Goal: Transaction & Acquisition: Download file/media

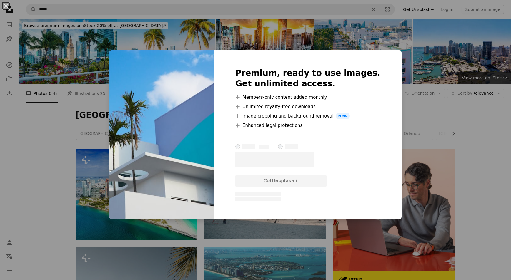
scroll to position [2411, 0]
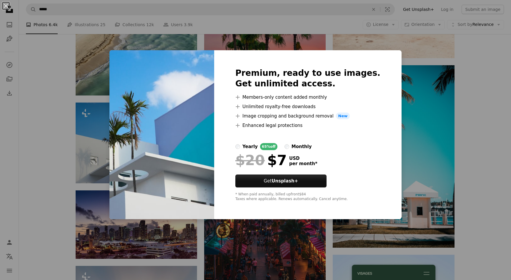
click at [473, 87] on div "An X shape Premium, ready to use images. Get unlimited access. A plus sign Memb…" at bounding box center [255, 140] width 511 height 280
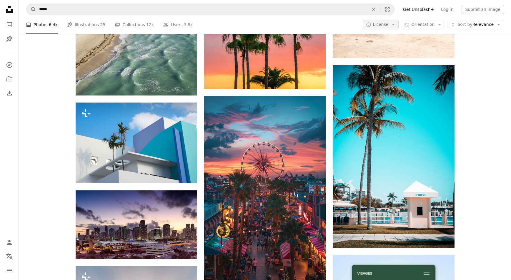
click at [394, 26] on icon "Arrow down" at bounding box center [392, 24] width 5 height 5
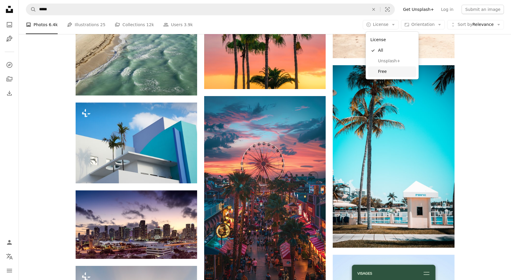
click at [392, 70] on span "Free" at bounding box center [396, 72] width 36 height 6
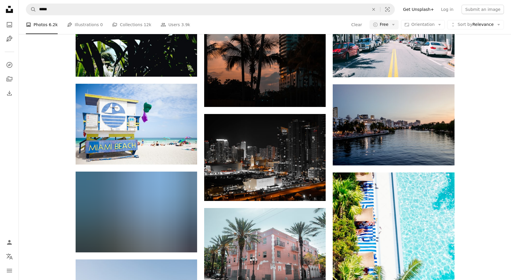
scroll to position [3942, 0]
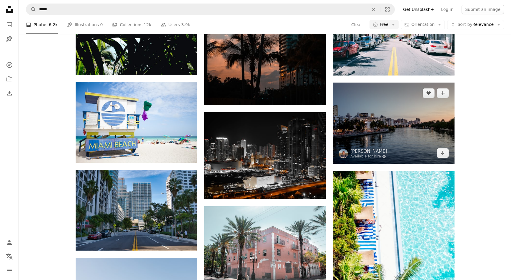
click at [419, 118] on img at bounding box center [392, 123] width 121 height 81
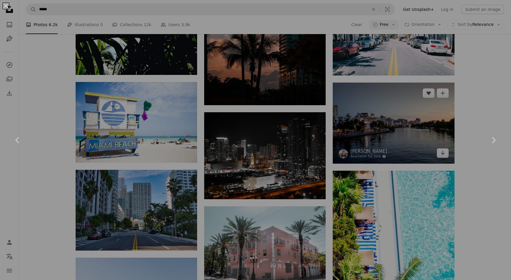
click at [419, 118] on div "An X shape Chevron left Chevron right" at bounding box center [255, 140] width 511 height 280
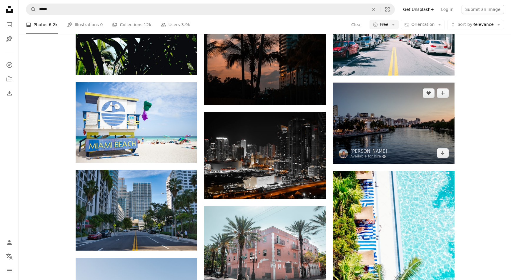
click at [359, 104] on img at bounding box center [392, 123] width 121 height 81
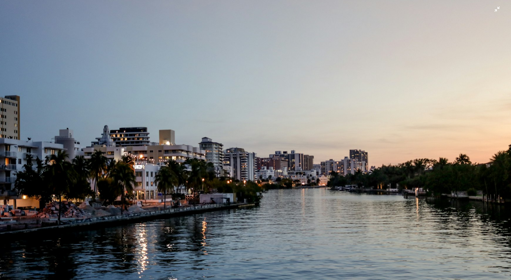
scroll to position [30, 0]
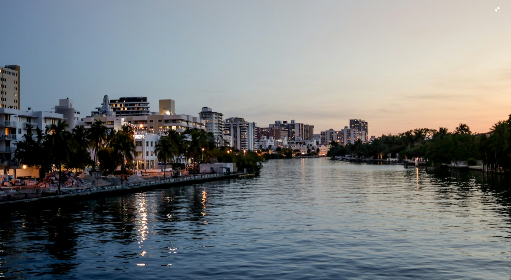
click at [494, 12] on img "Zoom out on this image" at bounding box center [255, 139] width 511 height 341
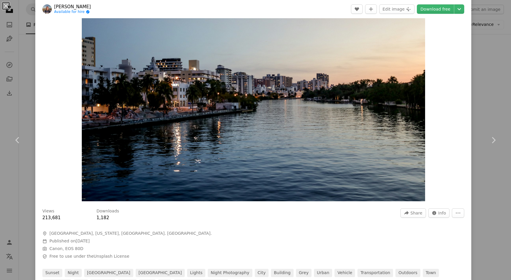
scroll to position [0, 0]
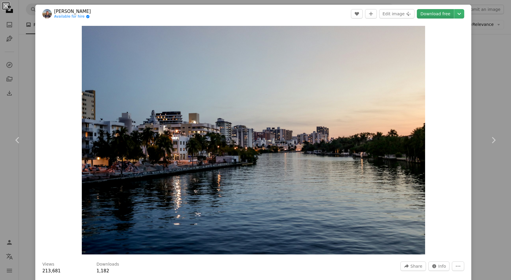
click at [449, 16] on link "Download free" at bounding box center [434, 13] width 37 height 9
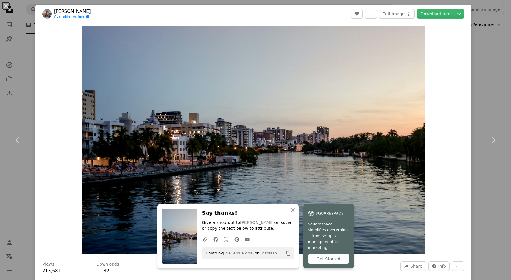
click at [5, 9] on button "An X shape" at bounding box center [5, 5] width 7 height 7
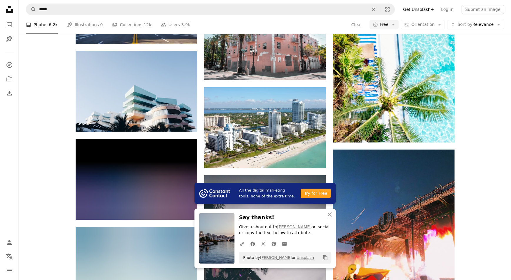
scroll to position [4129, 0]
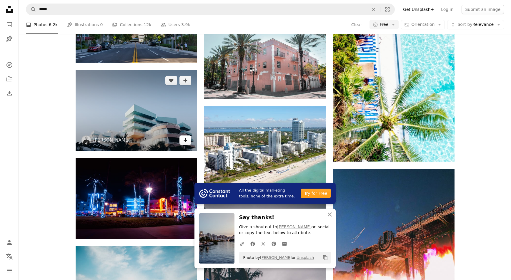
click at [187, 141] on icon "Arrow pointing down" at bounding box center [185, 139] width 5 height 7
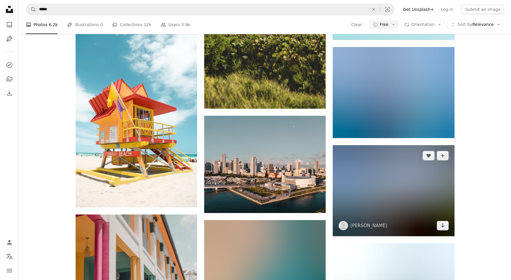
scroll to position [4811, 0]
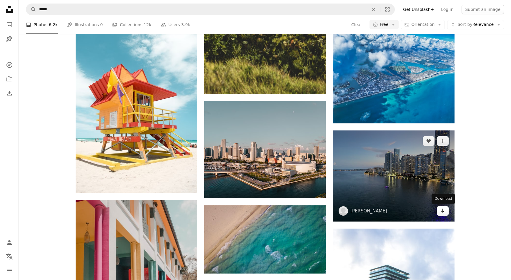
click at [447, 210] on link "Arrow pointing down" at bounding box center [442, 210] width 12 height 9
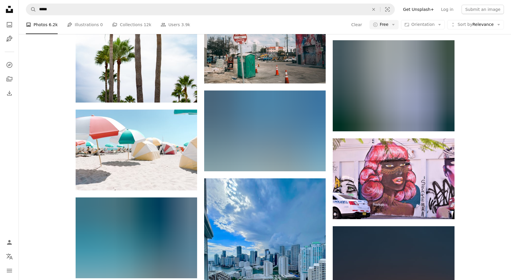
scroll to position [6376, 0]
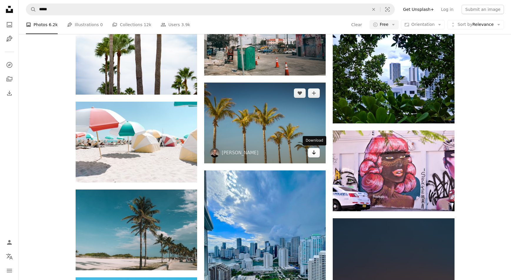
click at [316, 153] on icon "Arrow pointing down" at bounding box center [313, 152] width 5 height 7
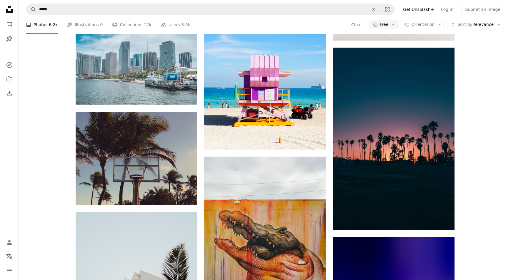
scroll to position [7100, 0]
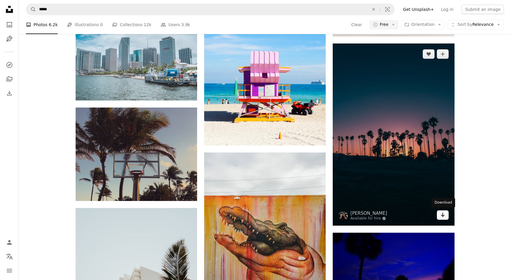
click at [444, 215] on icon "Arrow pointing down" at bounding box center [442, 214] width 5 height 7
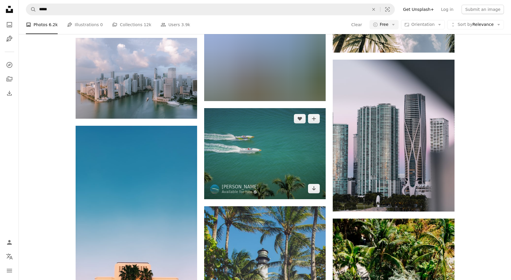
scroll to position [7617, 0]
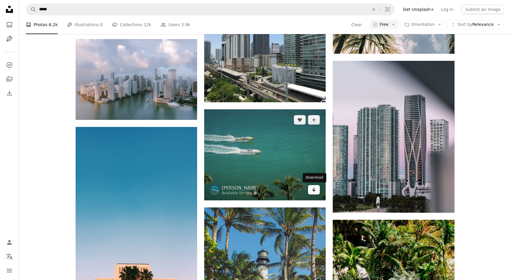
click at [315, 190] on icon "Arrow pointing down" at bounding box center [313, 189] width 5 height 7
